Goal: Check status: Check status

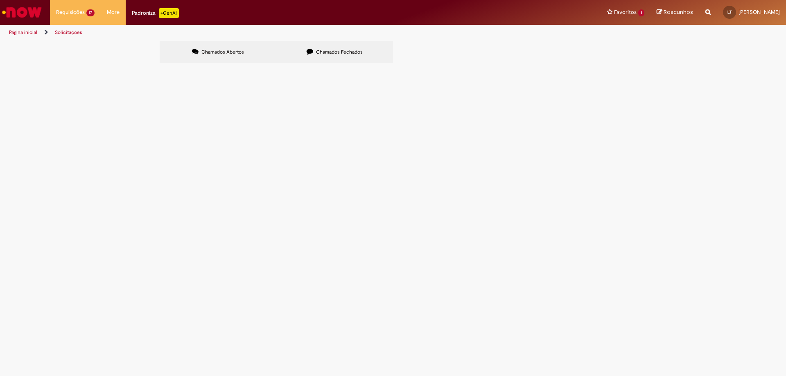
click at [329, 52] on span "Chamados Fechados" at bounding box center [339, 52] width 47 height 7
click at [0, 0] on span "Estadia e Custo Extra" at bounding box center [0, 0] width 0 height 0
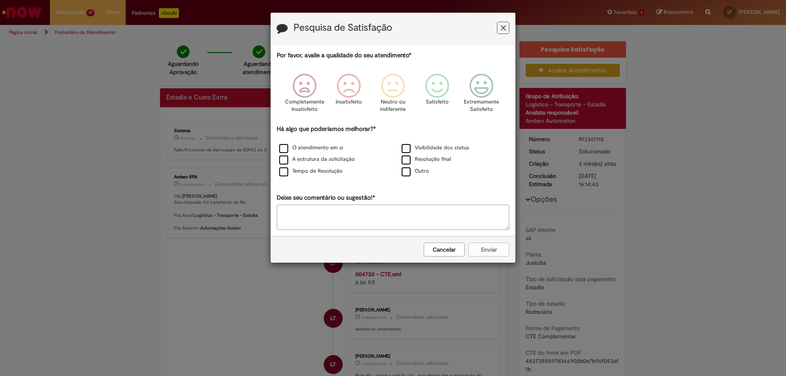
click at [505, 27] on icon "Feedback" at bounding box center [503, 28] width 5 height 9
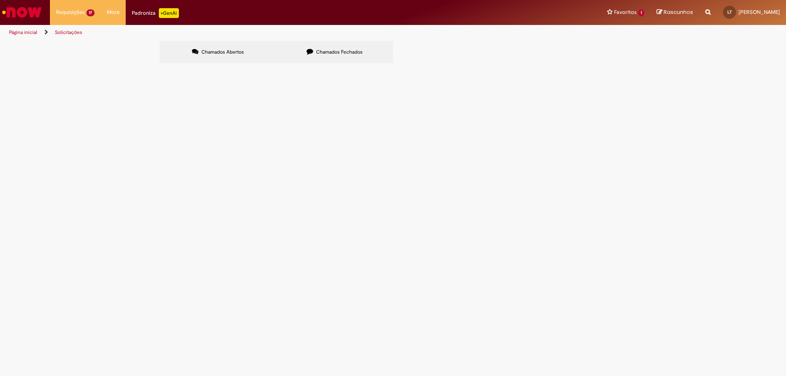
click at [339, 50] on span "Chamados Fechados" at bounding box center [339, 52] width 47 height 7
click at [0, 0] on span "R13163166" at bounding box center [0, 0] width 0 height 0
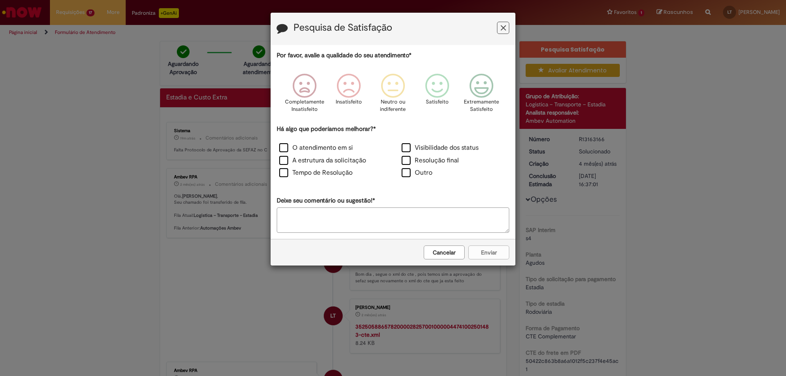
click at [506, 27] on button "Feedback" at bounding box center [503, 28] width 12 height 12
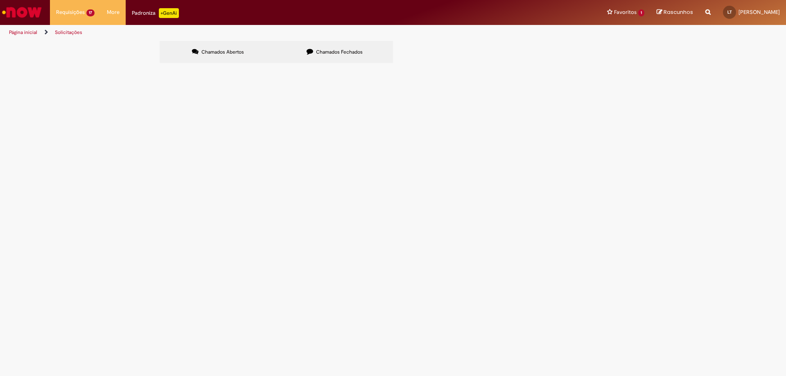
click at [326, 52] on span "Chamados Fechados" at bounding box center [339, 52] width 47 height 7
click at [225, 53] on span "Chamados Abertos" at bounding box center [222, 52] width 43 height 7
click at [319, 52] on span "Chamados Fechados" at bounding box center [339, 52] width 47 height 7
click at [0, 0] on span "R13366623" at bounding box center [0, 0] width 0 height 0
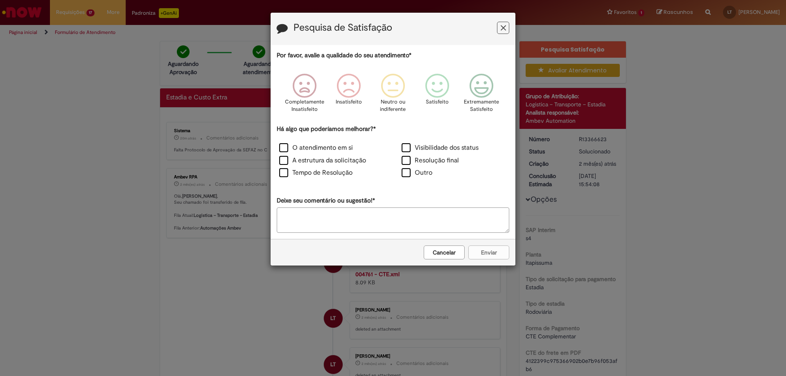
click at [503, 27] on icon "Feedback" at bounding box center [503, 28] width 5 height 9
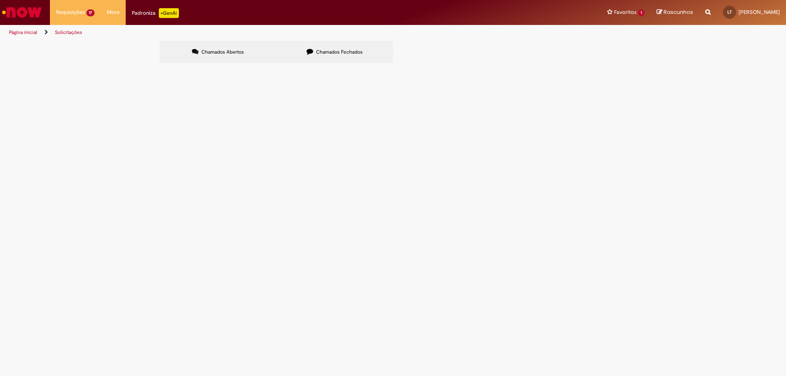
click at [325, 51] on span "Chamados Fechados" at bounding box center [339, 52] width 47 height 7
click at [0, 0] on span "R13366106" at bounding box center [0, 0] width 0 height 0
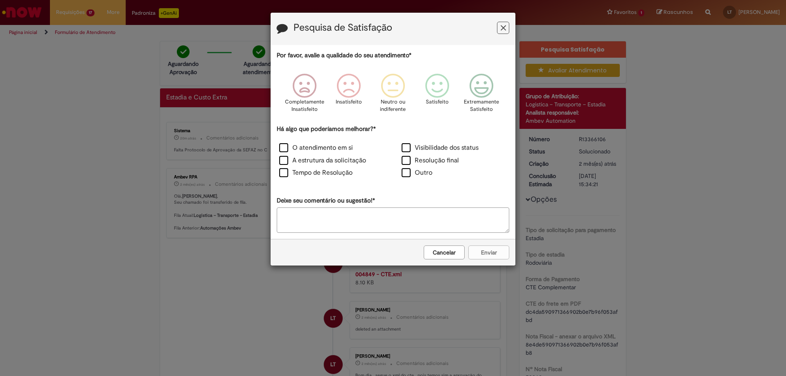
click at [504, 25] on button "Feedback" at bounding box center [503, 28] width 12 height 12
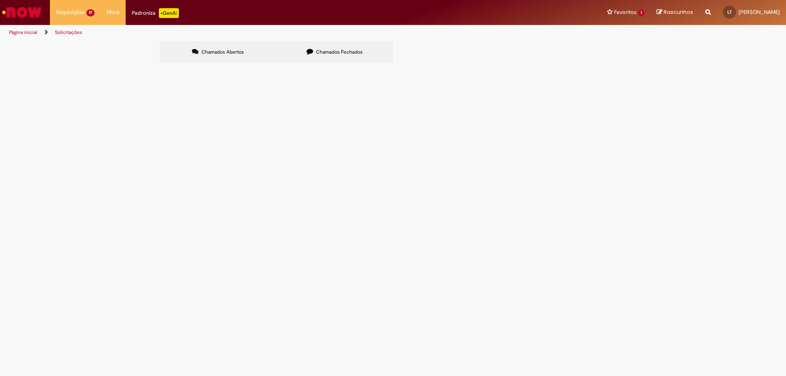
click at [327, 52] on span "Chamados Fechados" at bounding box center [339, 52] width 47 height 7
click at [0, 0] on span "R13379454" at bounding box center [0, 0] width 0 height 0
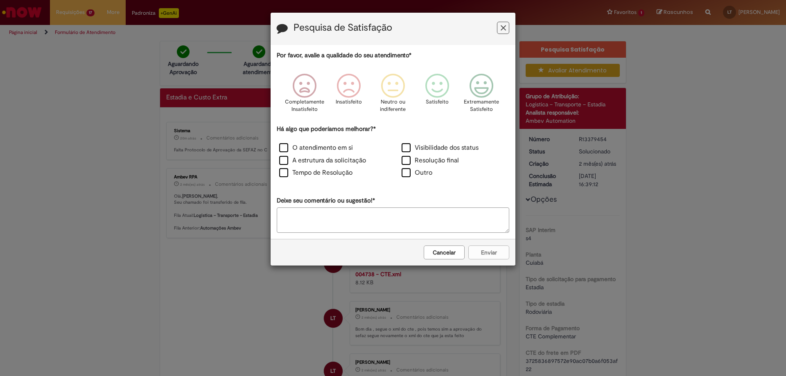
click at [506, 26] on button "Feedback" at bounding box center [503, 28] width 12 height 12
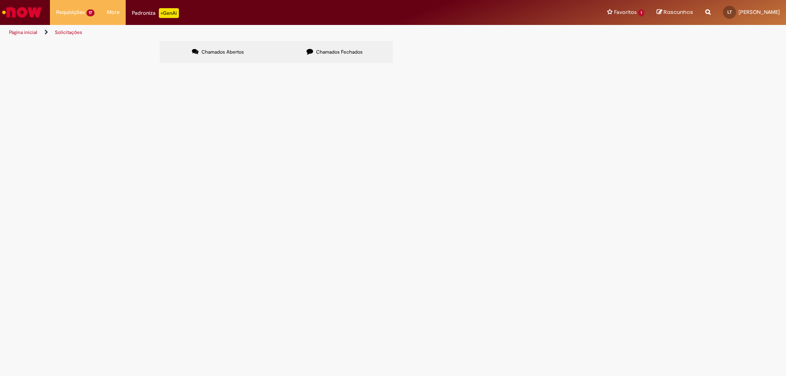
click at [342, 50] on span "Chamados Fechados" at bounding box center [339, 52] width 47 height 7
click at [0, 0] on td "Estadia e Custo Extra" at bounding box center [0, 0] width 0 height 0
click at [0, 0] on span "R13367316" at bounding box center [0, 0] width 0 height 0
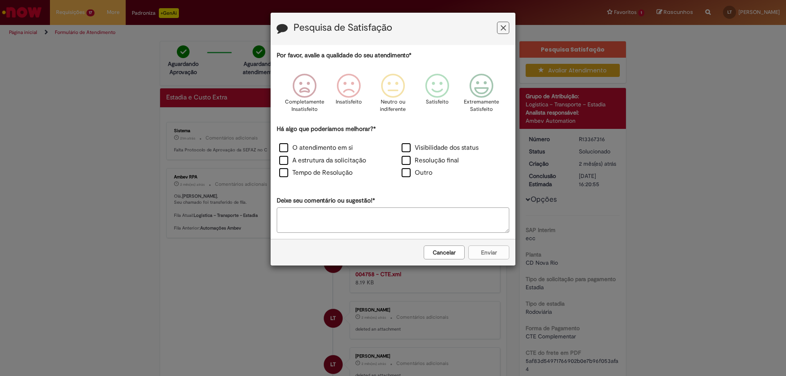
click at [502, 29] on icon "Feedback" at bounding box center [503, 28] width 5 height 9
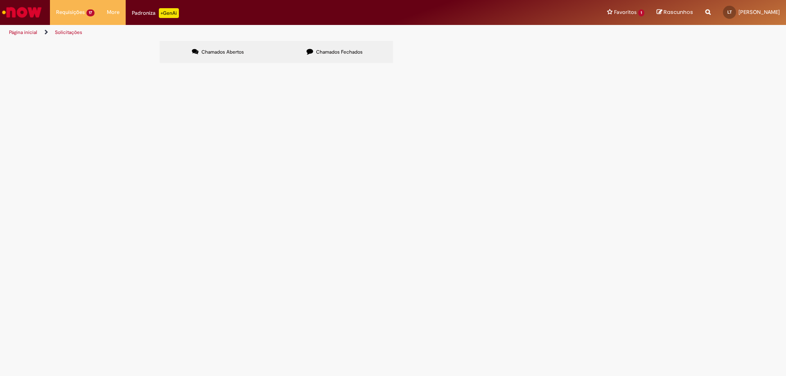
click at [322, 51] on span "Chamados Fechados" at bounding box center [339, 52] width 47 height 7
